Goal: Learn about a topic

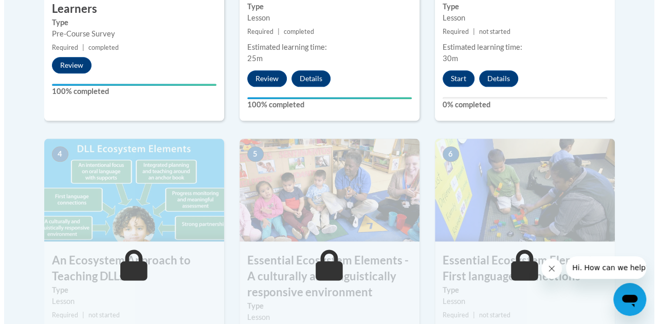
scroll to position [531, 0]
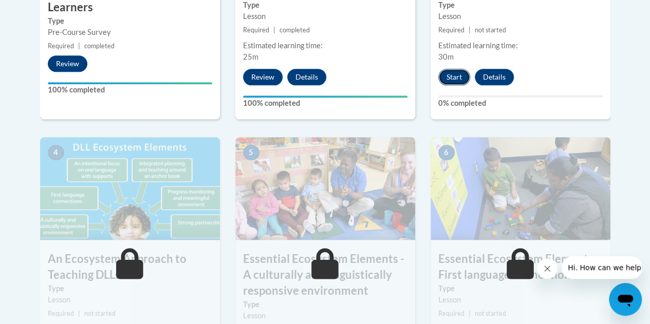
click at [454, 80] on button "Start" at bounding box center [455, 77] width 32 height 16
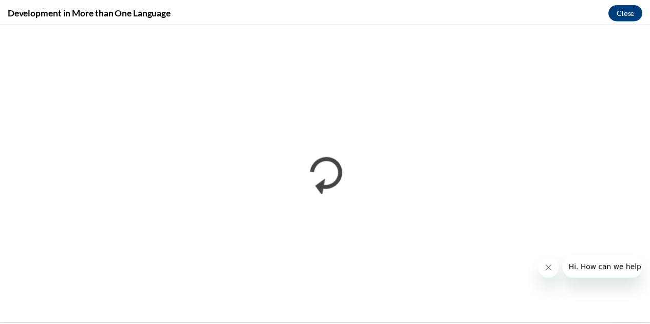
scroll to position [0, 0]
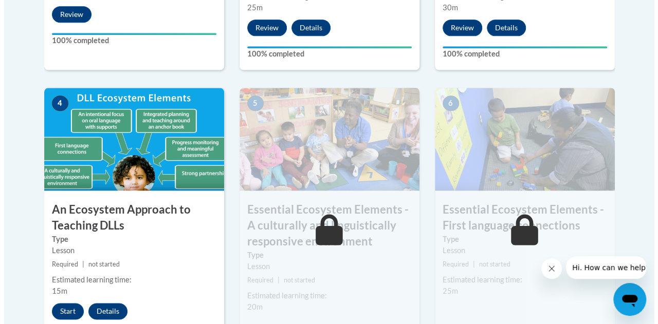
scroll to position [668, 0]
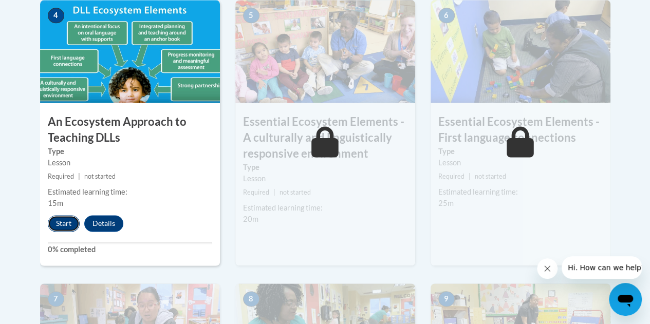
click at [58, 223] on button "Start" at bounding box center [64, 223] width 32 height 16
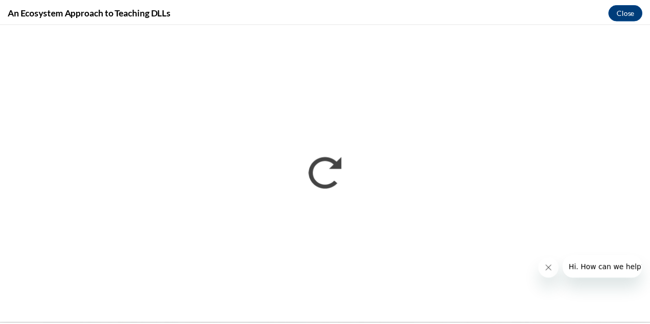
scroll to position [0, 0]
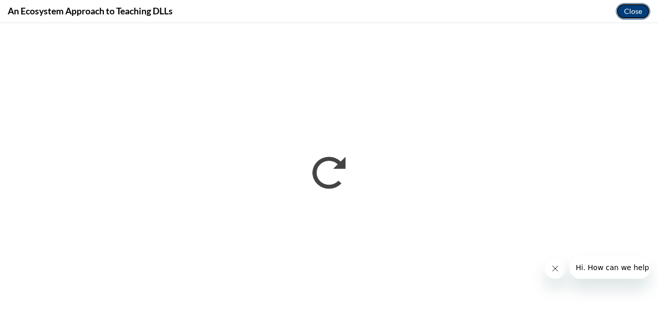
click at [624, 13] on button "Close" at bounding box center [633, 11] width 34 height 16
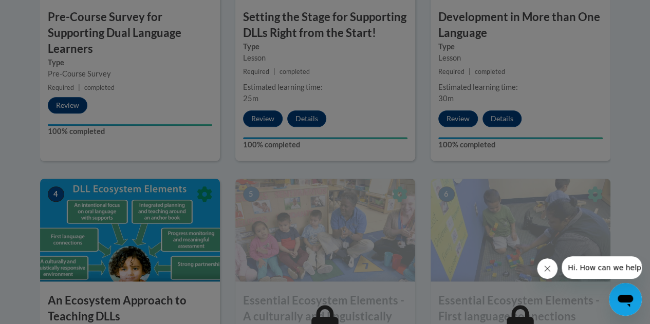
scroll to position [463, 0]
